Goal: Task Accomplishment & Management: Manage account settings

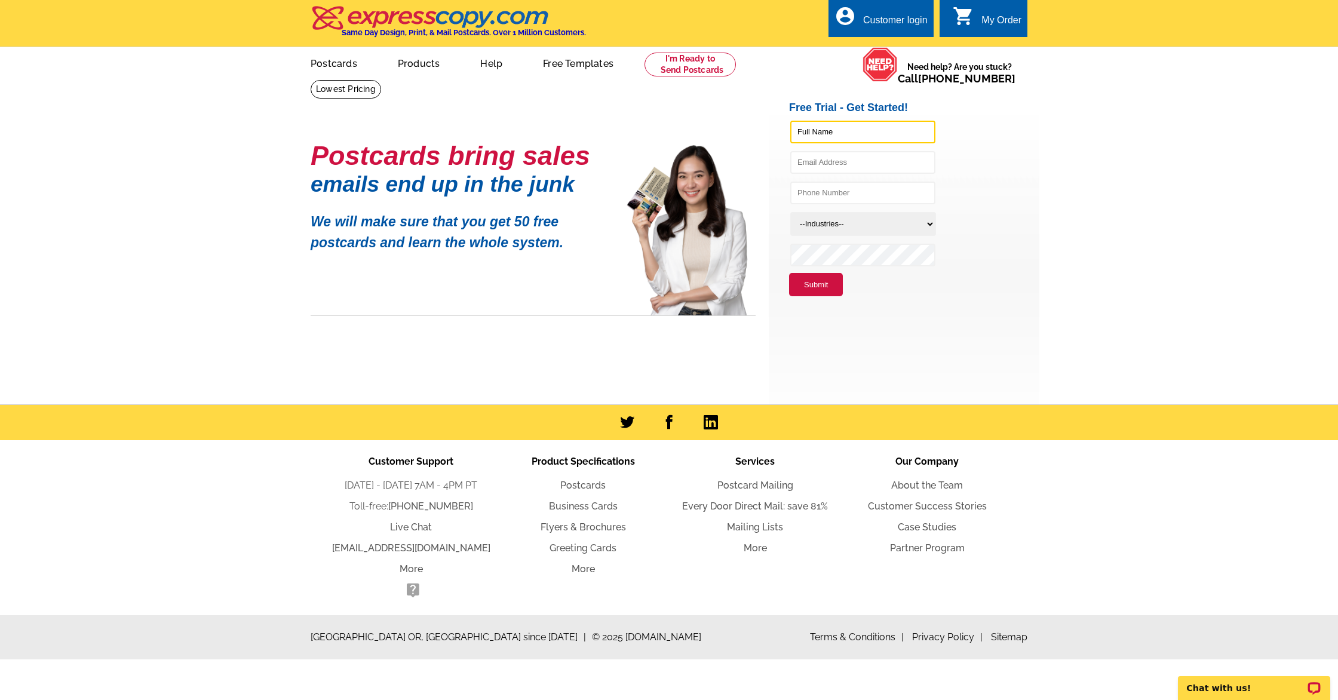
click at [823, 131] on input "text" at bounding box center [862, 132] width 145 height 23
type input "Jenarda"
click at [821, 166] on input "text" at bounding box center [862, 162] width 145 height 23
type input "jenardasellsrealestate@gmail.com"
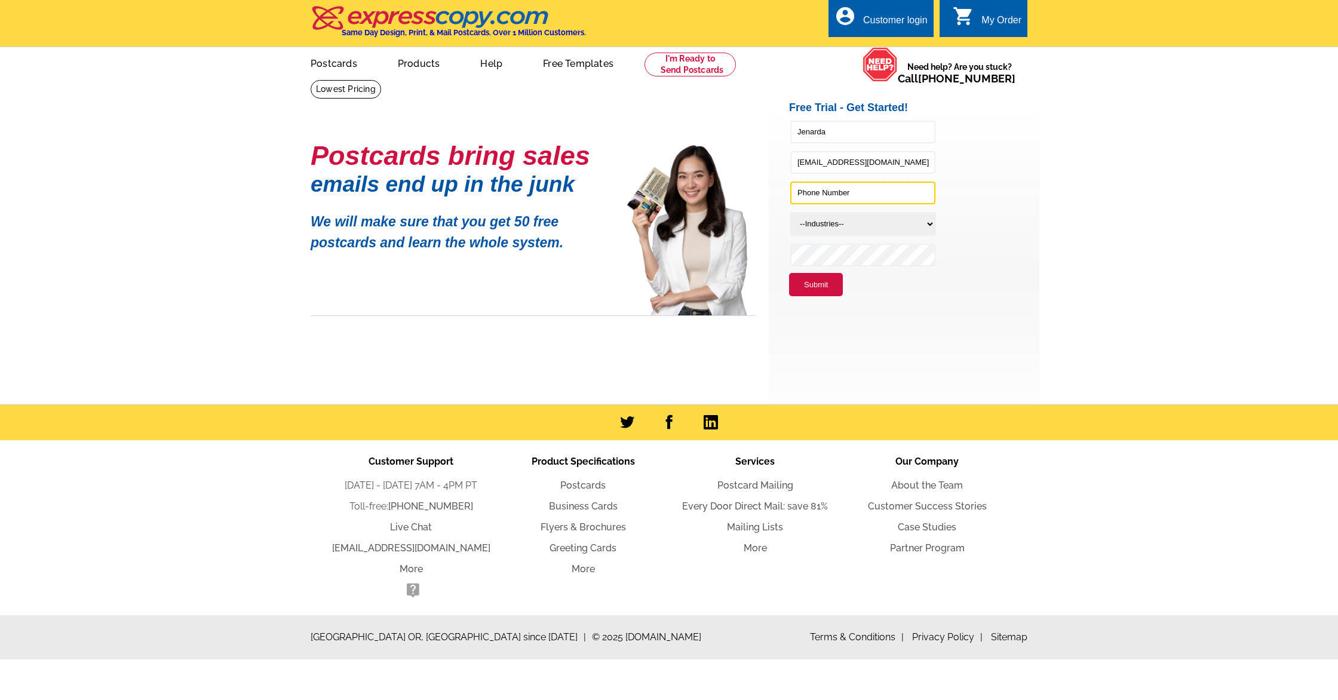
click at [844, 193] on input "text" at bounding box center [862, 193] width 145 height 23
type input "4244206650"
click at [850, 225] on select "--Industries-- Residential Real Estate Accounting Agriculture Architecture Arts…" at bounding box center [863, 224] width 146 height 24
select select "785"
click at [790, 212] on select "--Industries-- Residential Real Estate Accounting Agriculture Architecture Arts…" at bounding box center [863, 224] width 146 height 24
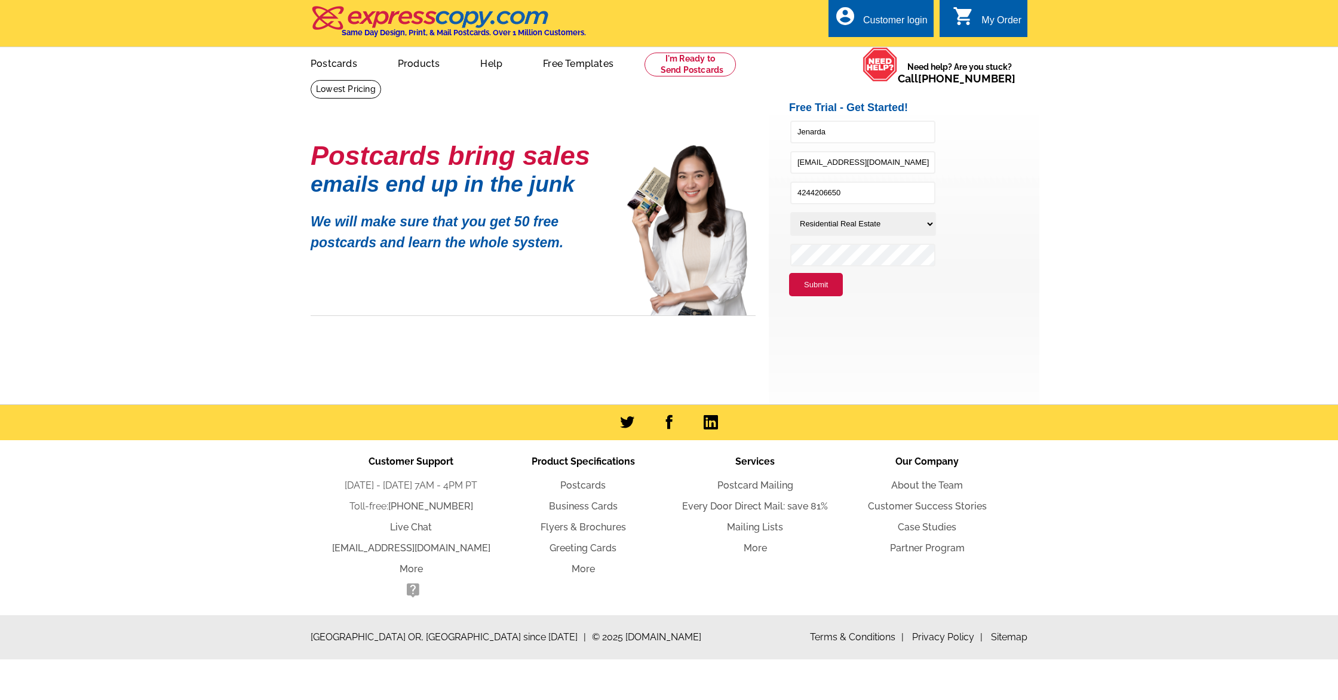
click at [789, 273] on button "Submit" at bounding box center [816, 285] width 54 height 24
click at [810, 289] on button "Submit" at bounding box center [816, 285] width 54 height 24
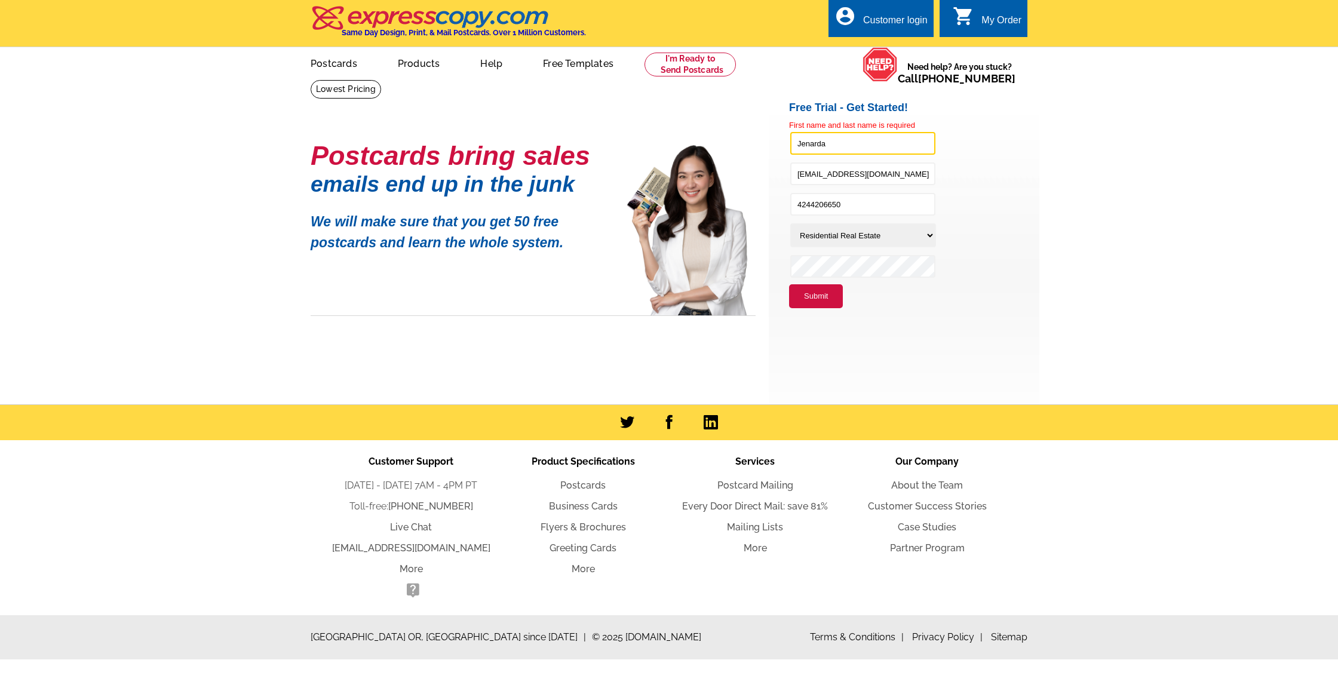
click at [849, 145] on input "Jenarda" at bounding box center [862, 143] width 145 height 23
type input "Jenarda Makupson"
click at [820, 299] on button "Submit" at bounding box center [816, 296] width 54 height 24
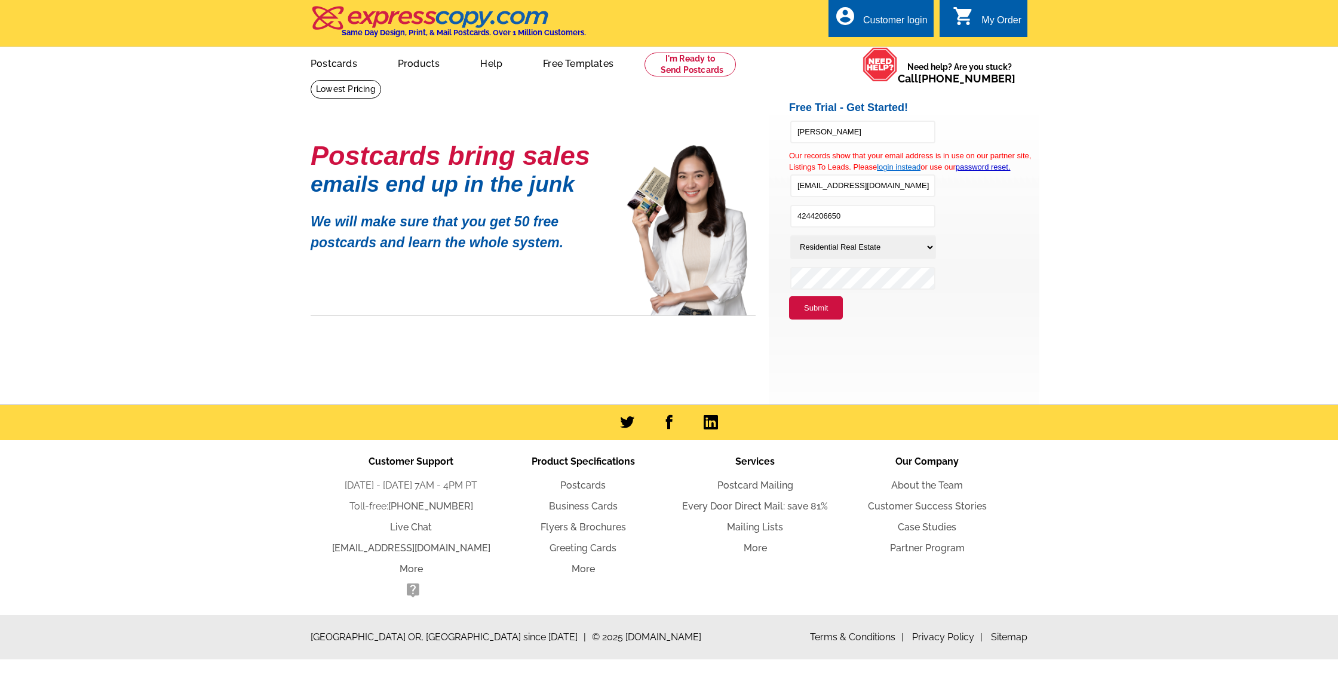
click at [911, 167] on link "login instead" at bounding box center [899, 166] width 44 height 9
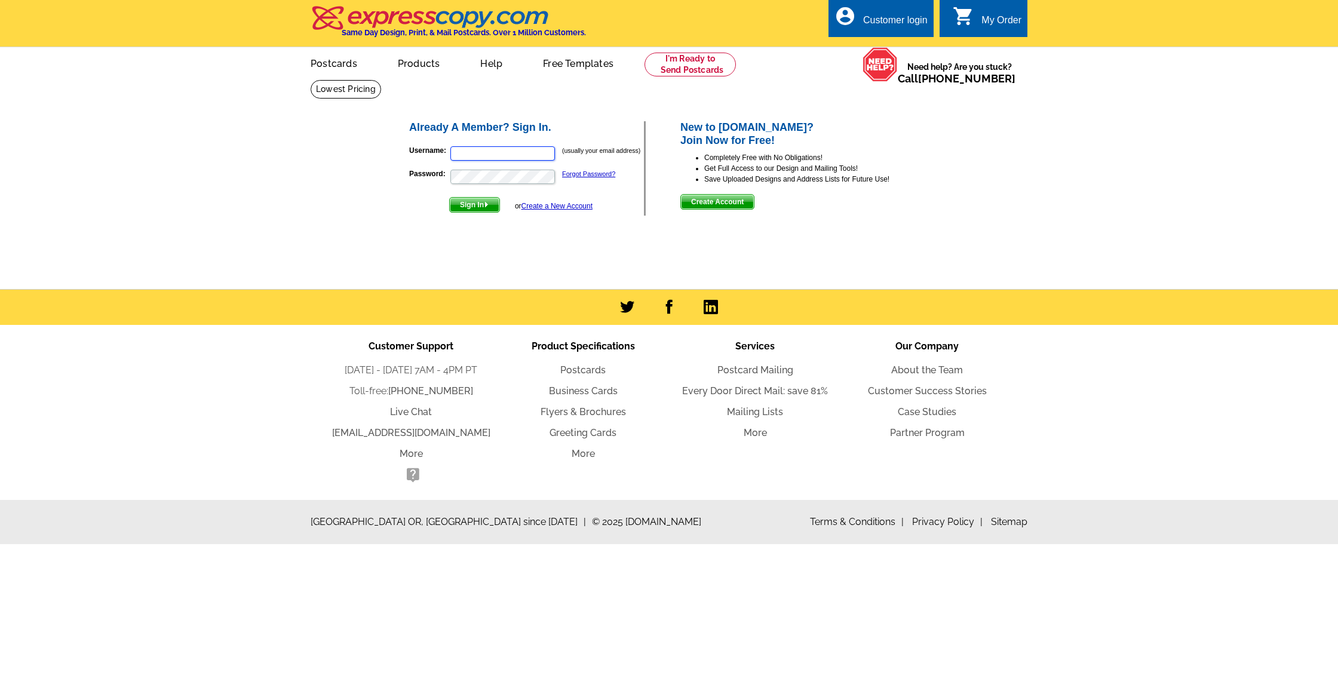
click at [528, 151] on input "Username:" at bounding box center [502, 153] width 105 height 14
type input "jenardasellsrealestate"
click at [600, 174] on link "Forgot Password?" at bounding box center [588, 173] width 53 height 7
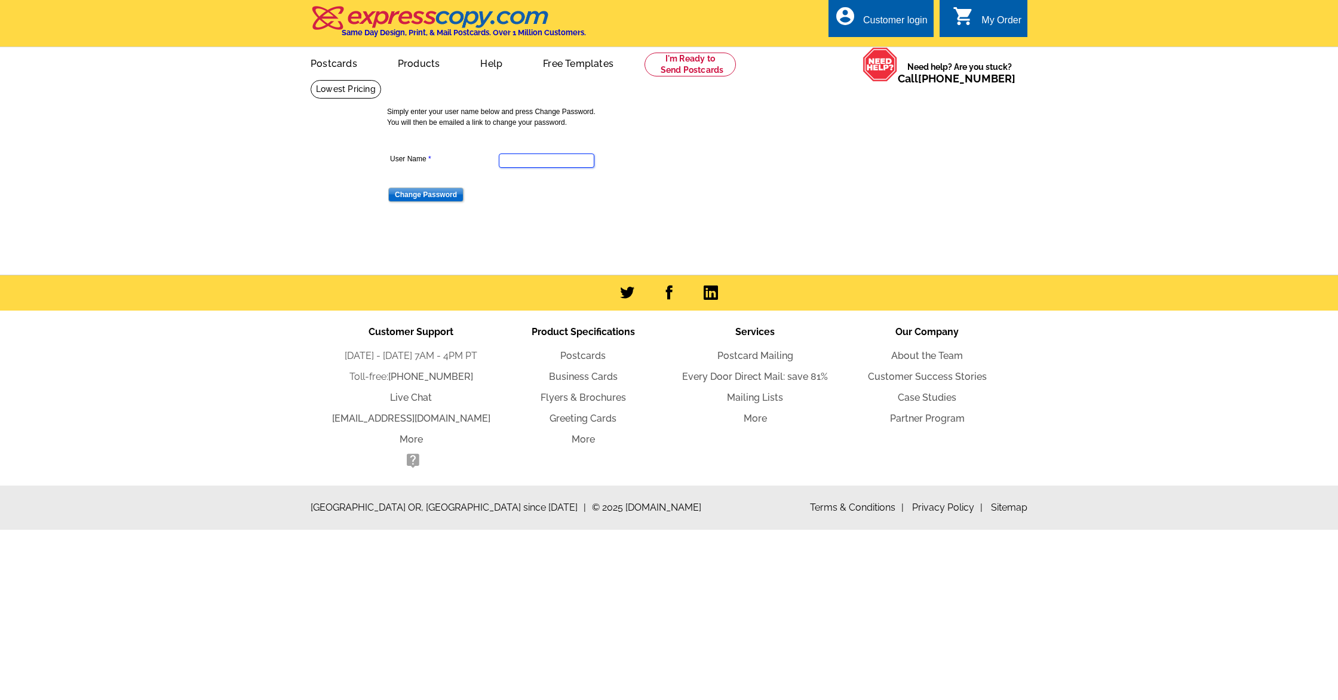
click at [542, 154] on input "User Name" at bounding box center [547, 161] width 96 height 14
type input "jenardasellsrealestate@gmail.com"
click at [439, 195] on input "Change Password" at bounding box center [425, 195] width 75 height 14
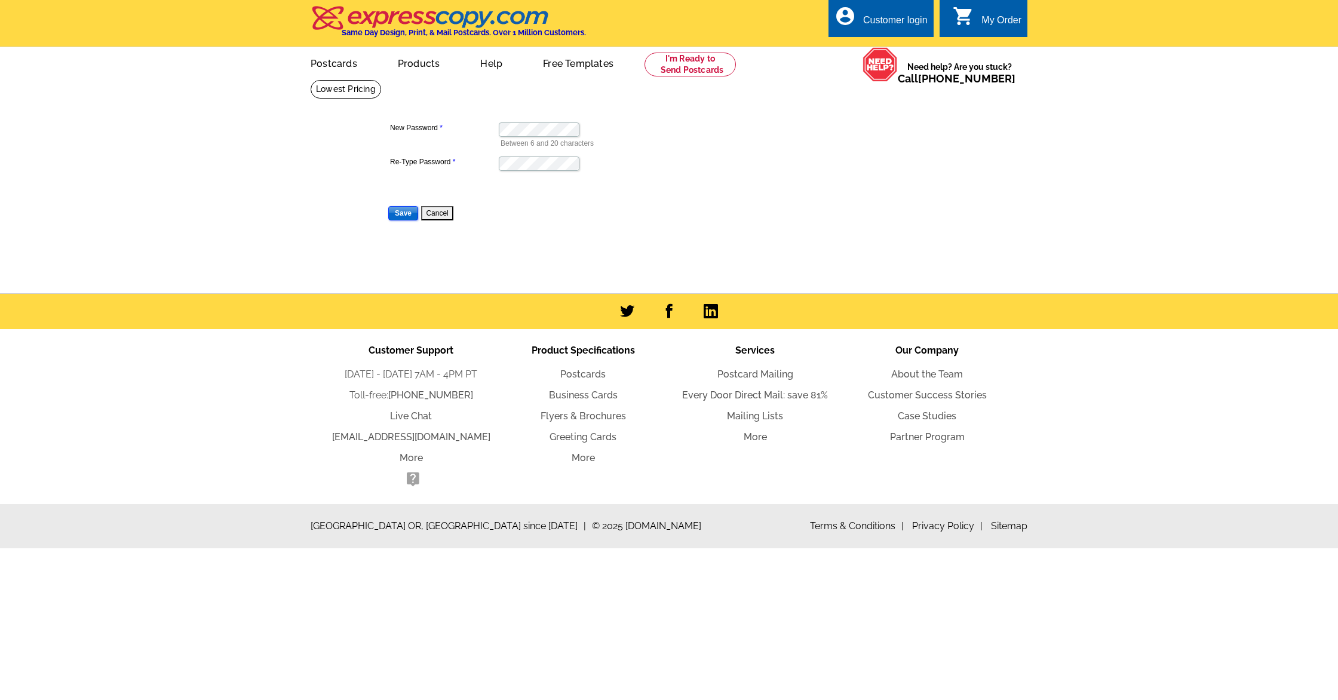
click at [404, 210] on input "Save" at bounding box center [403, 213] width 30 height 14
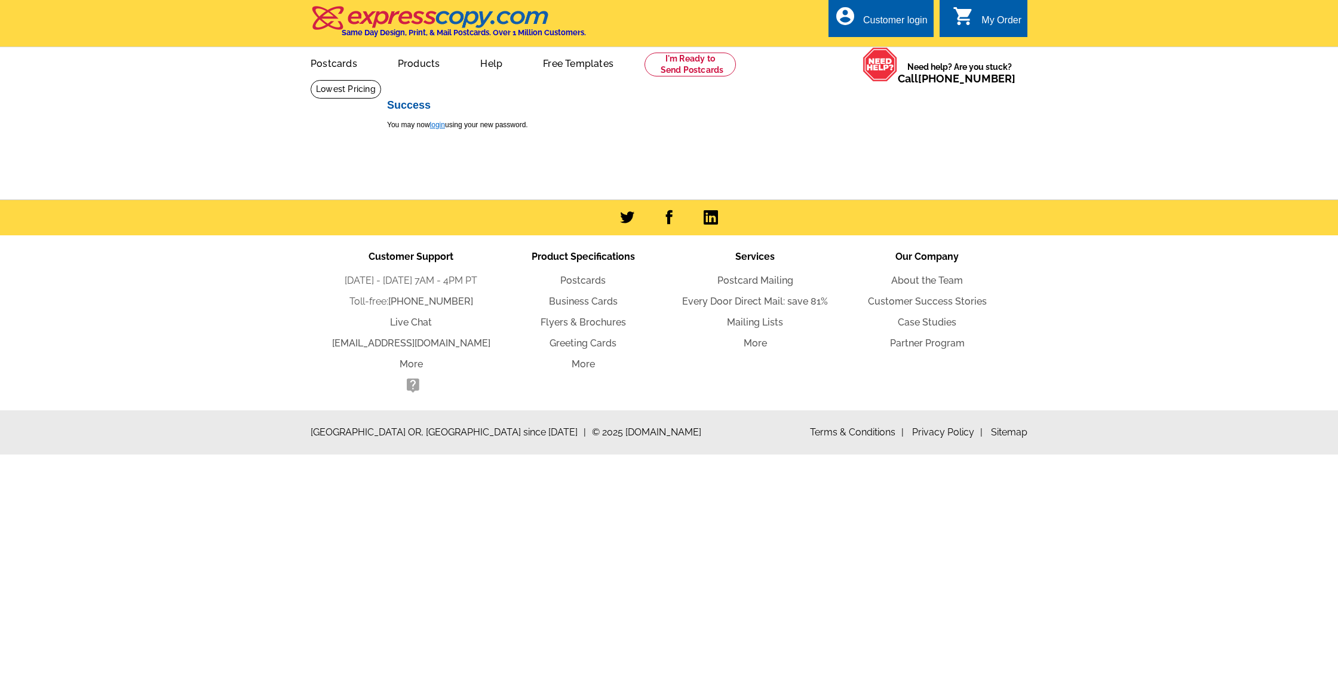
click at [441, 127] on link "login" at bounding box center [437, 125] width 15 height 8
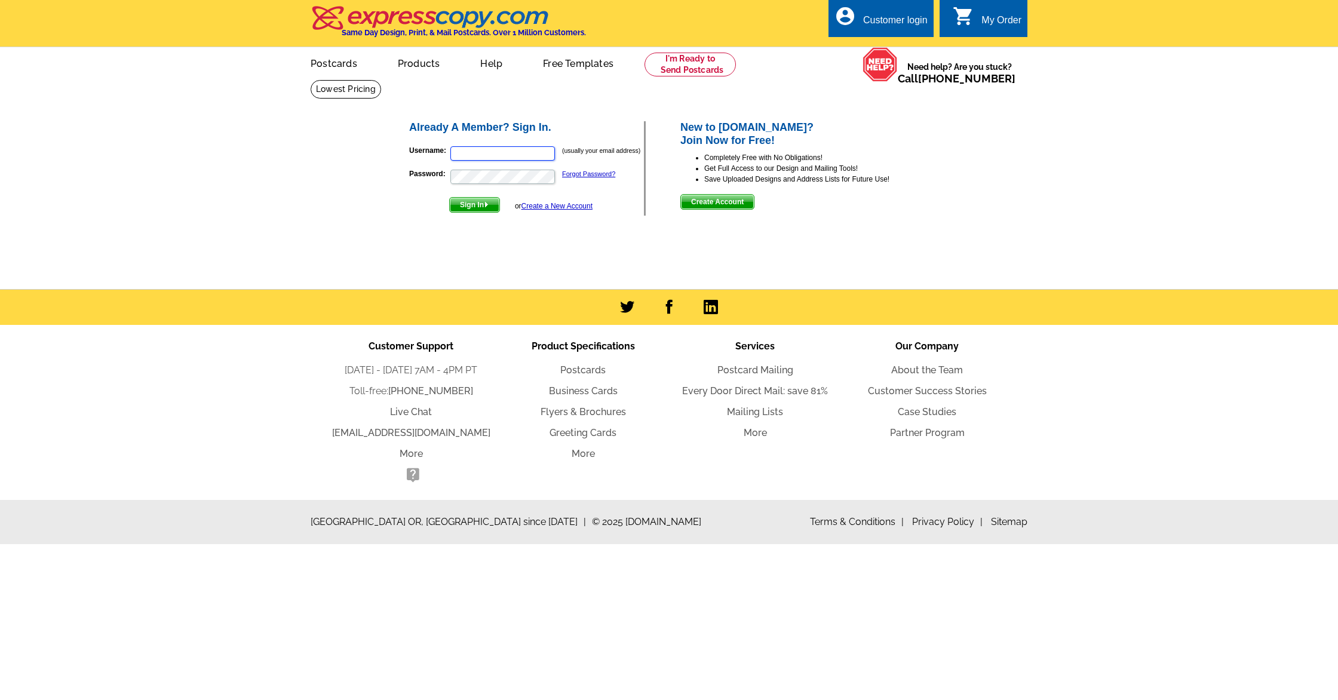
click at [500, 149] on input "Username:" at bounding box center [502, 153] width 105 height 14
type input "jenardasellsrealestate@gmail.com"
click at [471, 205] on span "Sign In" at bounding box center [475, 205] width 50 height 14
